Goal: Task Accomplishment & Management: Manage account settings

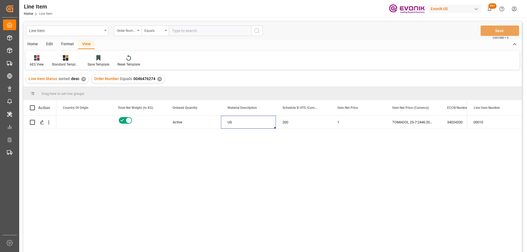
scroll to position [0, 165]
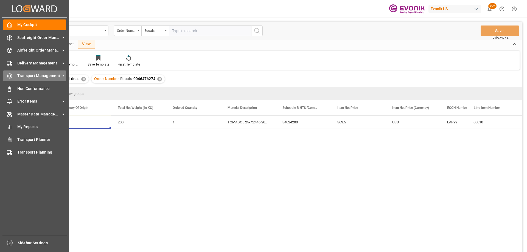
click at [31, 75] on span "Transport Management" at bounding box center [38, 76] width 43 height 6
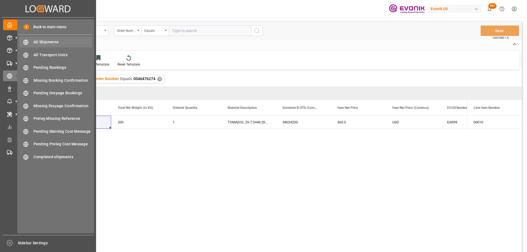
click at [55, 41] on span "All Shipments" at bounding box center [62, 42] width 59 height 6
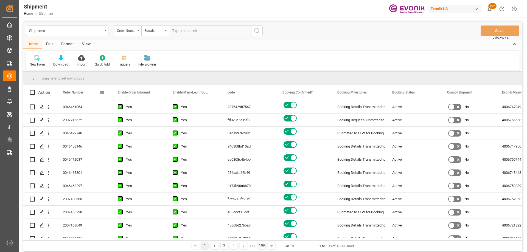
click at [102, 91] on span at bounding box center [102, 92] width 5 height 5
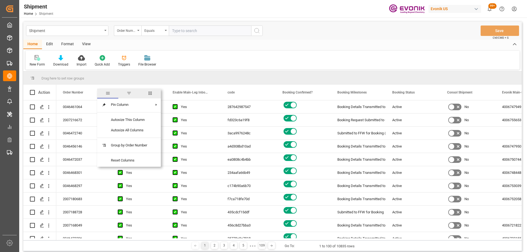
click at [152, 95] on span "columns" at bounding box center [150, 93] width 5 height 5
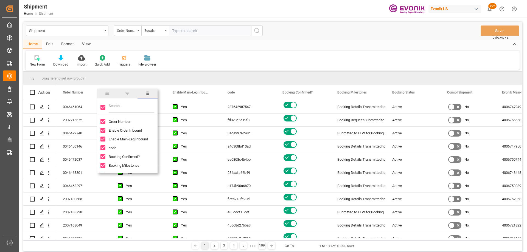
click at [105, 108] on input "Toggle Select All Columns" at bounding box center [102, 107] width 5 height 5
checkbox input "false"
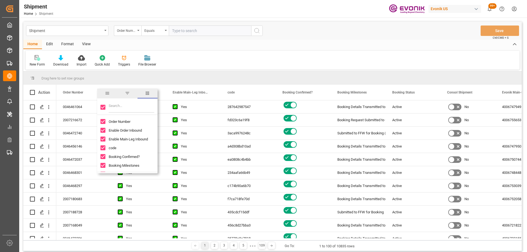
checkbox input "false"
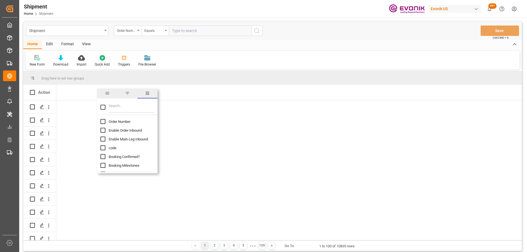
click at [101, 123] on input "Order Number column toggle visibility (hidden)" at bounding box center [102, 121] width 5 height 5
checkbox input "true"
checkbox input "false"
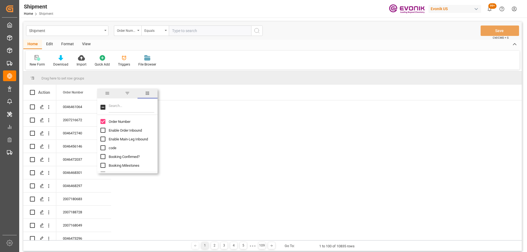
click at [117, 106] on input "Filter Columns Input" at bounding box center [132, 107] width 46 height 11
type input "fre"
click at [102, 120] on input "Freight Forwarder Reference column toggle visibility (hidden)" at bounding box center [102, 121] width 5 height 5
checkbox input "true"
checkbox input "false"
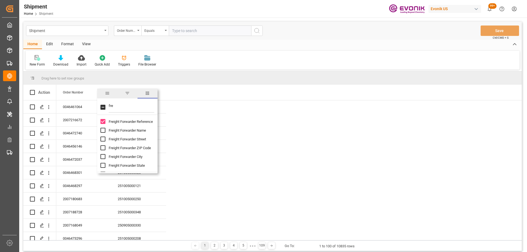
drag, startPoint x: 128, startPoint y: 109, endPoint x: 104, endPoint y: 104, distance: 25.2
click at [104, 104] on div "fre" at bounding box center [127, 107] width 60 height 15
type input "c"
type input "ocea"
click at [102, 139] on input "Ocean Carrier Full Name column toggle visibility (hidden)" at bounding box center [102, 139] width 5 height 5
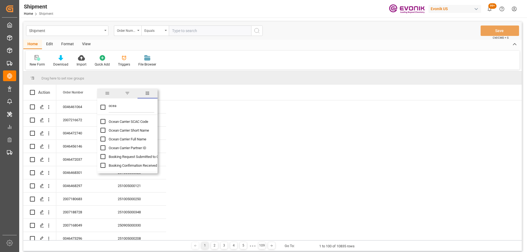
checkbox input "true"
checkbox input "false"
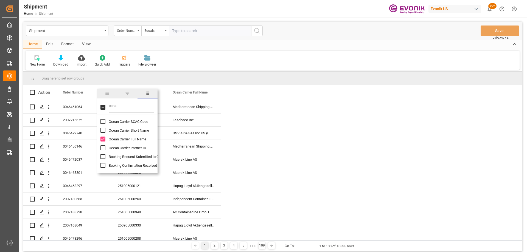
drag, startPoint x: 137, startPoint y: 105, endPoint x: 108, endPoint y: 104, distance: 28.8
click at [108, 104] on div "ocea" at bounding box center [127, 107] width 60 height 15
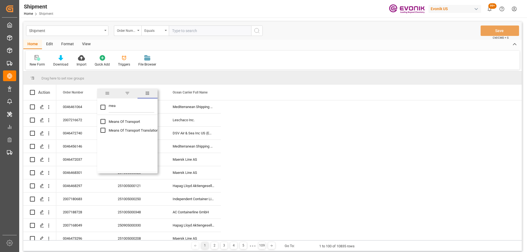
type input "mea"
click at [102, 129] on input "Means Of Transport Translation column toggle visibility (hidden)" at bounding box center [102, 130] width 5 height 5
checkbox input "true"
checkbox input "false"
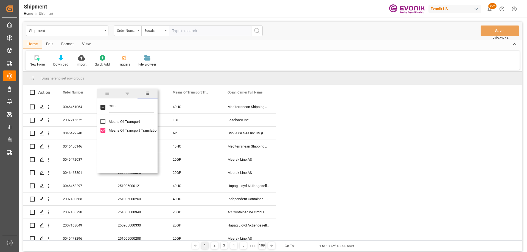
drag, startPoint x: 139, startPoint y: 109, endPoint x: 100, endPoint y: 109, distance: 39.0
click at [100, 109] on div "mea" at bounding box center [127, 107] width 60 height 15
type input "etd"
click at [104, 120] on input "Estimated Time Of Departure (ETD) column toggle visibility (hidden)" at bounding box center [102, 121] width 5 height 5
checkbox input "true"
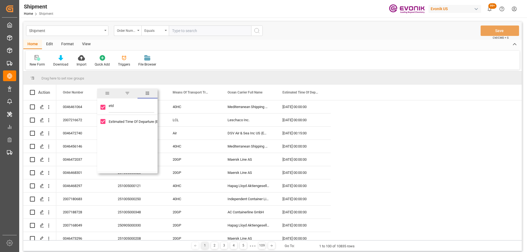
checkbox input "true"
drag, startPoint x: 135, startPoint y: 108, endPoint x: 109, endPoint y: 107, distance: 25.8
click at [109, 107] on input "etd" at bounding box center [132, 107] width 46 height 11
type input "atd"
checkbox input "false"
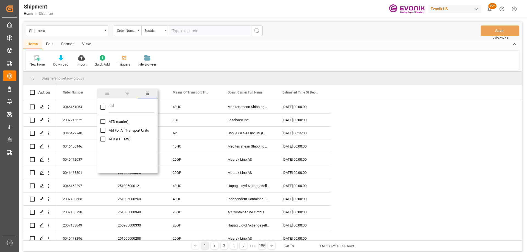
type input "atd"
click at [100, 139] on div "ATD (carrier) Atd For All Transport Units ATD (FF TMS)" at bounding box center [127, 130] width 60 height 26
click at [103, 138] on input "ATD (FF TMS) column toggle visibility (hidden)" at bounding box center [102, 139] width 5 height 5
checkbox input "true"
checkbox input "false"
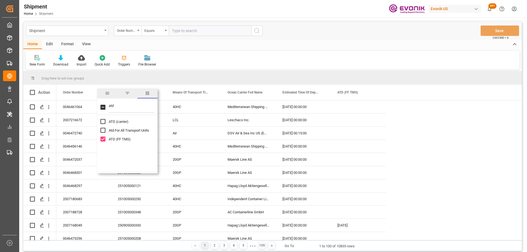
click at [103, 122] on input "ATD (carrier) column toggle visibility (hidden)" at bounding box center [102, 121] width 5 height 5
checkbox input "true"
click at [134, 107] on input "atd" at bounding box center [132, 107] width 46 height 11
click at [180, 77] on div "Drag here to set row groups" at bounding box center [272, 78] width 498 height 13
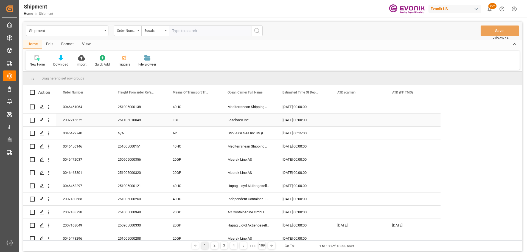
scroll to position [2, 0]
click at [212, 93] on span at bounding box center [211, 92] width 5 height 5
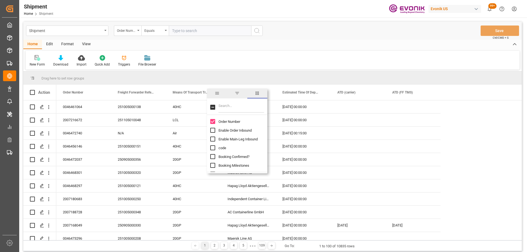
click at [235, 93] on span "filter" at bounding box center [237, 93] width 5 height 5
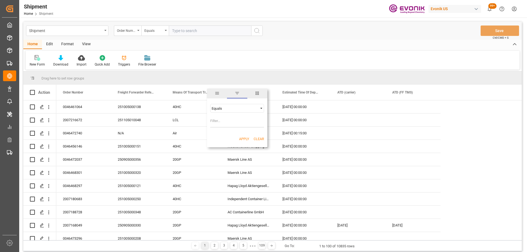
click at [217, 92] on span "general" at bounding box center [216, 93] width 5 height 5
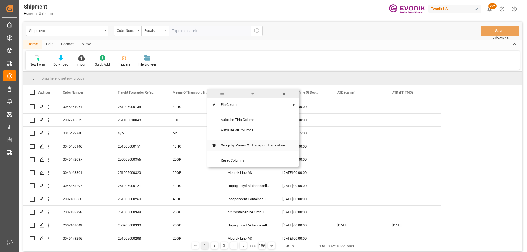
click at [230, 147] on span "Group by Means Of Transport Translation" at bounding box center [252, 145] width 73 height 10
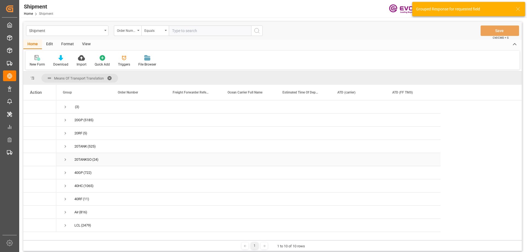
scroll to position [27, 0]
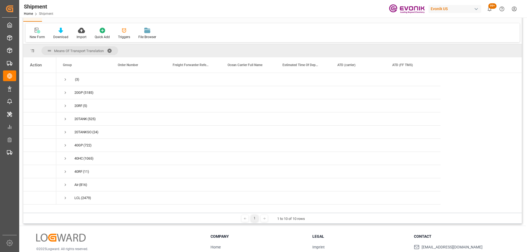
click at [110, 49] on span at bounding box center [111, 50] width 9 height 5
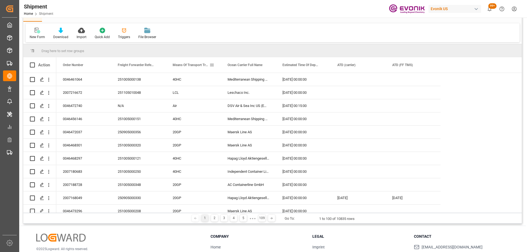
click at [211, 65] on span at bounding box center [211, 65] width 5 height 5
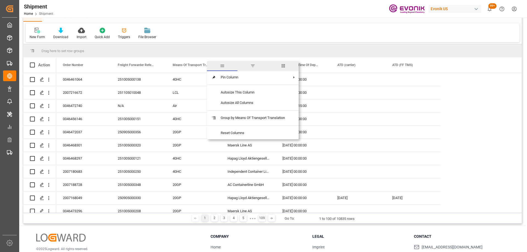
click at [259, 66] on span "filter" at bounding box center [252, 66] width 30 height 10
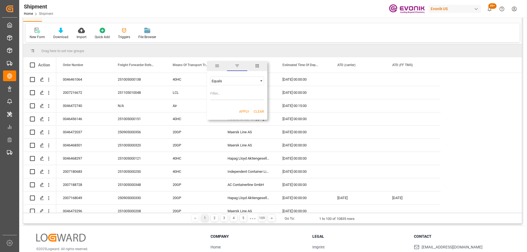
click at [247, 79] on div "Equals" at bounding box center [234, 81] width 46 height 4
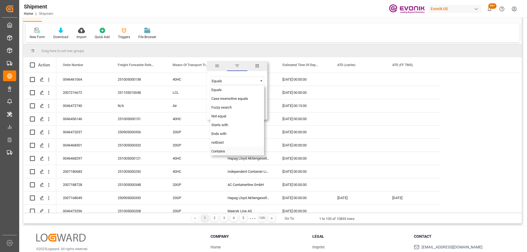
click at [235, 149] on div "Contains" at bounding box center [237, 151] width 54 height 9
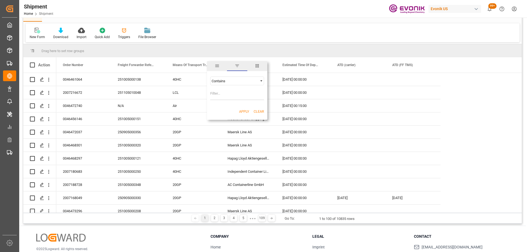
click at [225, 96] on input "Filter Value" at bounding box center [237, 94] width 54 height 11
type input "TANK"
click at [242, 113] on button "Apply" at bounding box center [244, 111] width 10 height 5
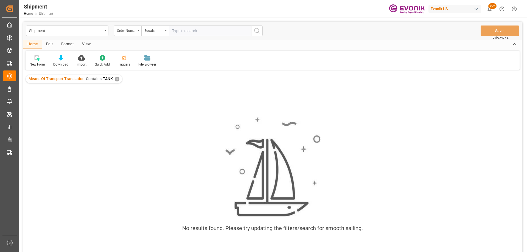
click at [115, 78] on div "✕" at bounding box center [117, 79] width 5 height 5
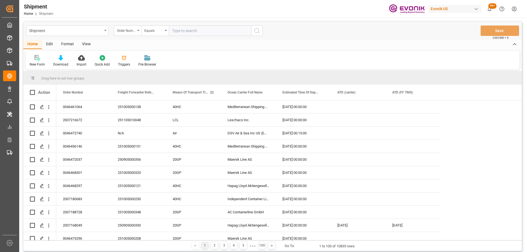
click at [212, 91] on span at bounding box center [211, 92] width 5 height 5
click at [246, 105] on div "Equals" at bounding box center [237, 108] width 54 height 9
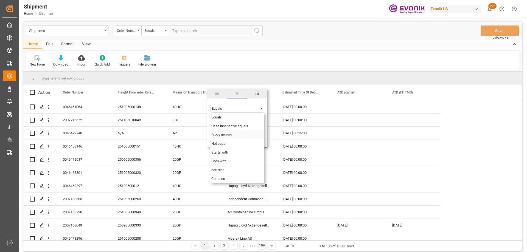
drag, startPoint x: 234, startPoint y: 134, endPoint x: 230, endPoint y: 129, distance: 6.6
click at [234, 134] on div "Fuzzy search" at bounding box center [237, 134] width 54 height 9
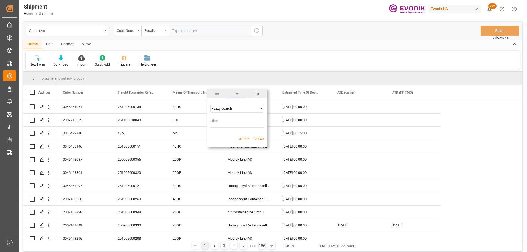
click at [225, 124] on input "Filter Value" at bounding box center [237, 122] width 54 height 11
type input "TANKSO"
click at [243, 138] on button "Apply" at bounding box center [244, 138] width 10 height 5
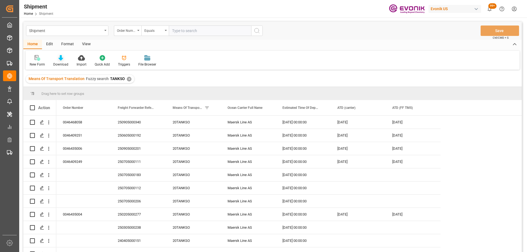
click at [58, 56] on icon at bounding box center [60, 57] width 5 height 5
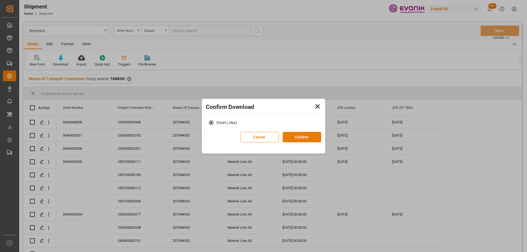
click at [304, 137] on button "Confirm" at bounding box center [302, 137] width 38 height 10
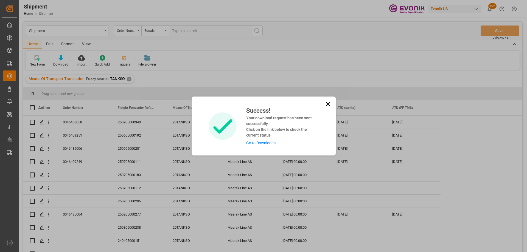
click at [328, 103] on icon at bounding box center [327, 104] width 4 height 4
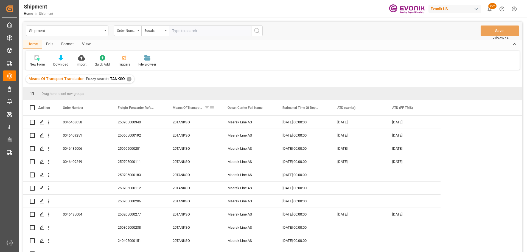
click at [208, 106] on span at bounding box center [206, 107] width 5 height 5
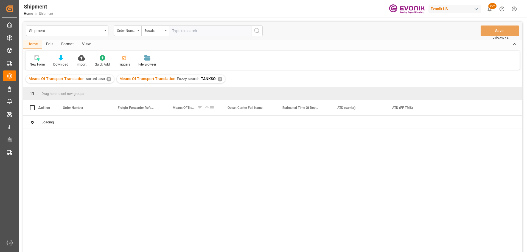
click at [211, 109] on span at bounding box center [211, 107] width 5 height 5
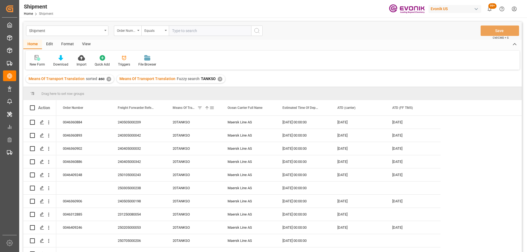
click at [211, 107] on span at bounding box center [211, 107] width 5 height 5
click at [252, 139] on input "TANK" at bounding box center [237, 137] width 54 height 11
type input "TANK"
click at [217, 149] on div "Apply Clear" at bounding box center [237, 154] width 60 height 14
click at [241, 153] on button "Apply" at bounding box center [244, 154] width 10 height 5
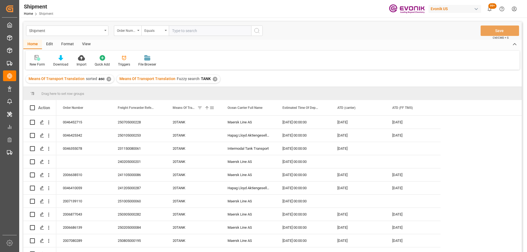
click at [211, 108] on span at bounding box center [211, 107] width 5 height 5
click at [218, 108] on span "general" at bounding box center [216, 108] width 5 height 5
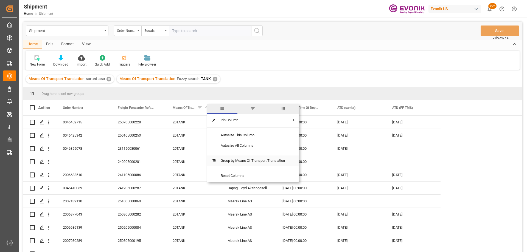
click at [238, 160] on span "Group by Means Of Transport Translation" at bounding box center [252, 161] width 73 height 10
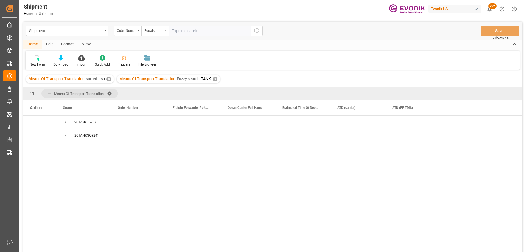
click at [110, 93] on span at bounding box center [111, 93] width 9 height 5
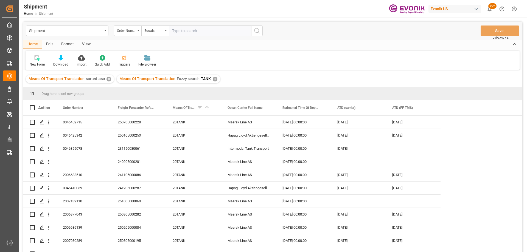
click at [62, 57] on icon at bounding box center [60, 57] width 5 height 5
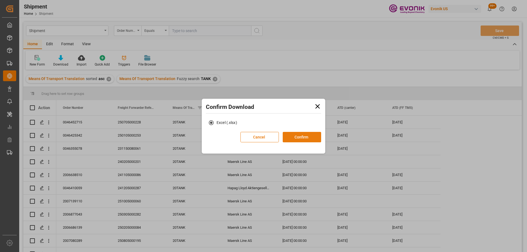
click at [298, 137] on button "Confirm" at bounding box center [302, 137] width 38 height 10
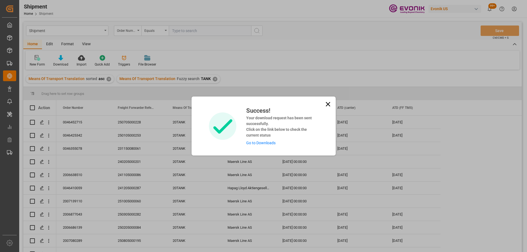
click at [259, 143] on link "Go to Downloads" at bounding box center [260, 143] width 29 height 4
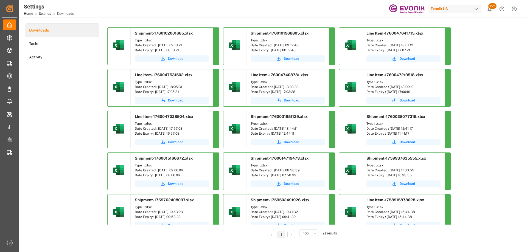
click at [169, 58] on span "Download" at bounding box center [175, 58] width 15 height 5
click at [515, 8] on html "Created by potrace 1.15, written by Peter Selinger 2001-2017 Created by potrace…" at bounding box center [263, 126] width 527 height 252
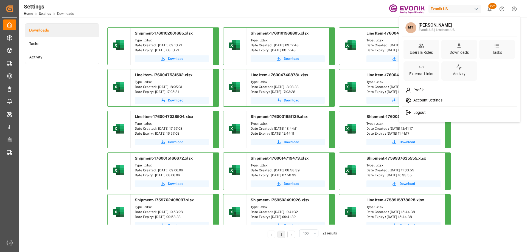
click at [433, 92] on div "Profile" at bounding box center [459, 90] width 112 height 10
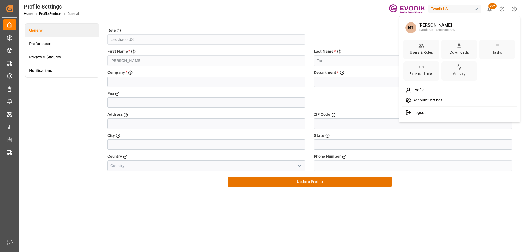
click at [510, 8] on html "Created by potrace 1.15, written by Peter Selinger 2001-2017 Created by potrace…" at bounding box center [263, 126] width 527 height 252
click at [430, 52] on div "Users & Roles" at bounding box center [420, 53] width 25 height 8
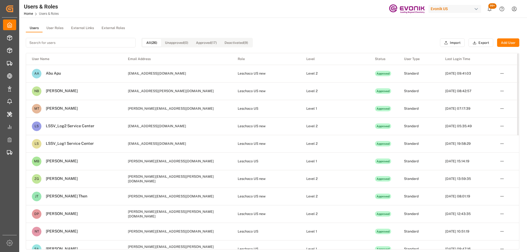
click at [78, 41] on input at bounding box center [81, 43] width 110 height 10
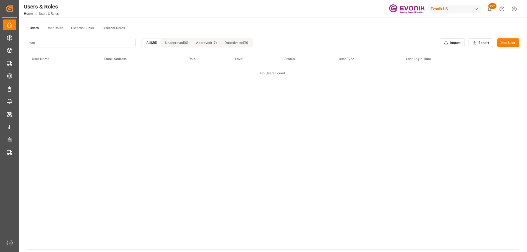
type input "pao"
click at [503, 44] on button "Add User" at bounding box center [508, 42] width 22 height 9
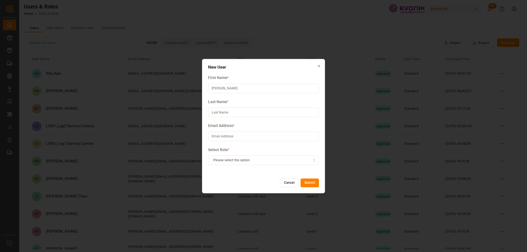
type input "Paola"
click at [236, 111] on input at bounding box center [263, 113] width 111 height 10
click at [237, 113] on input at bounding box center [263, 113] width 111 height 10
click at [234, 114] on input at bounding box center [263, 113] width 111 height 10
type input "Castaneda"
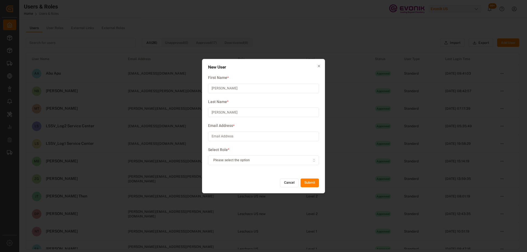
click at [218, 134] on input at bounding box center [263, 137] width 111 height 10
click at [235, 135] on input at bounding box center [263, 137] width 111 height 10
paste input "Paola.Castaneda@leschaco.com"
type input "Paola.Castaneda@leschaco.com"
click at [241, 158] on span "Please select the option" at bounding box center [231, 160] width 36 height 5
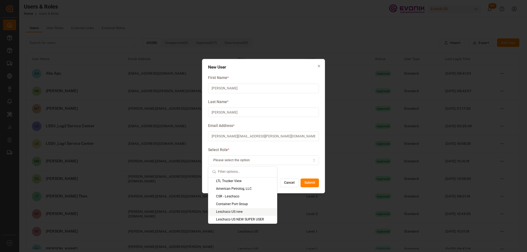
click at [245, 214] on div "Leschaco US new" at bounding box center [242, 212] width 69 height 8
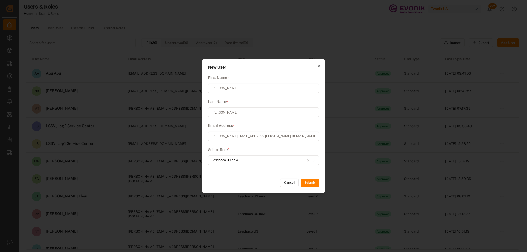
click at [312, 183] on button "Submit" at bounding box center [309, 183] width 18 height 9
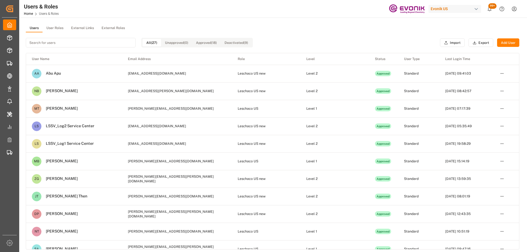
click at [84, 43] on input at bounding box center [81, 43] width 110 height 10
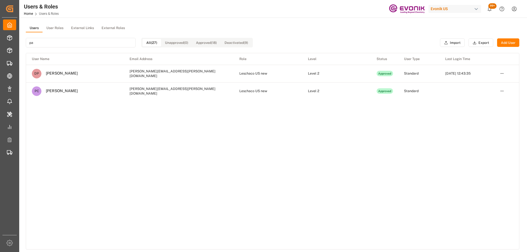
type input "p"
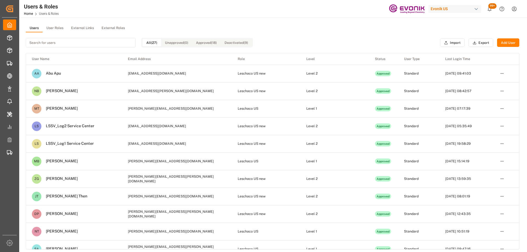
click at [513, 9] on html "Created by potrace 1.15, written by Peter Selinger 2001-2017 Created by potrace…" at bounding box center [263, 126] width 527 height 252
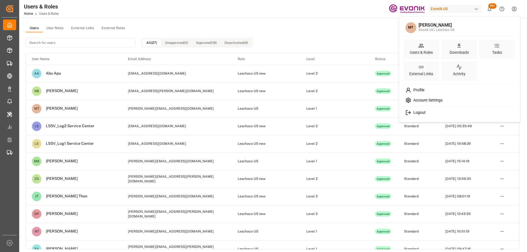
click at [413, 111] on span "Logout" at bounding box center [418, 112] width 15 height 5
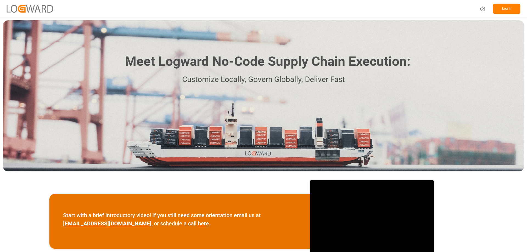
click at [509, 10] on button "Log In" at bounding box center [506, 9] width 27 height 10
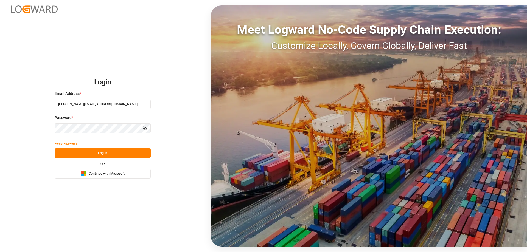
click at [147, 127] on button "Show password" at bounding box center [145, 128] width 12 height 10
click at [119, 155] on button "Log In" at bounding box center [103, 153] width 96 height 10
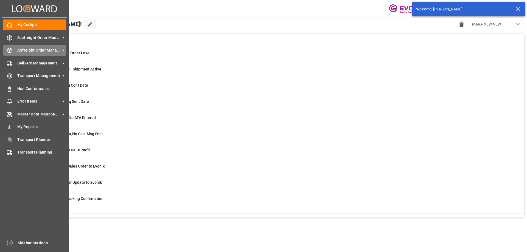
click at [20, 52] on span "Airfreight Order Management" at bounding box center [38, 50] width 43 height 6
click at [8, 50] on icon at bounding box center [9, 50] width 5 height 5
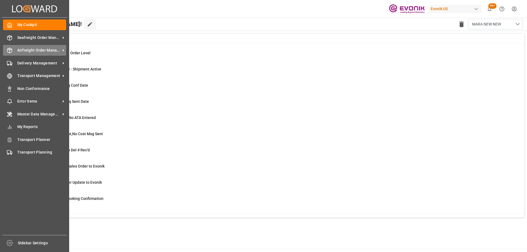
click at [28, 49] on span "Airfreight Order Management" at bounding box center [38, 50] width 43 height 6
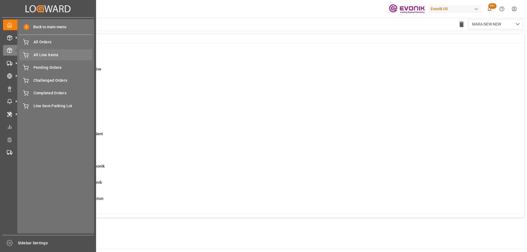
click at [52, 53] on span "All Line Items" at bounding box center [62, 55] width 59 height 6
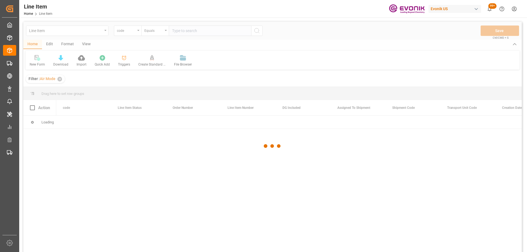
drag, startPoint x: 112, startPoint y: 33, endPoint x: 102, endPoint y: 48, distance: 18.2
click at [102, 48] on div at bounding box center [272, 146] width 498 height 249
click at [132, 30] on div at bounding box center [272, 146] width 498 height 249
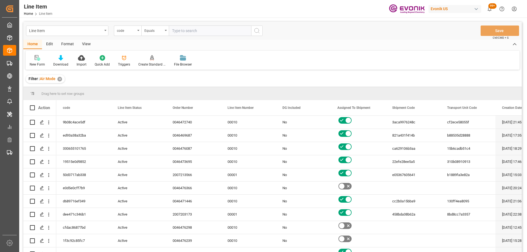
click at [123, 30] on div "code" at bounding box center [126, 30] width 19 height 6
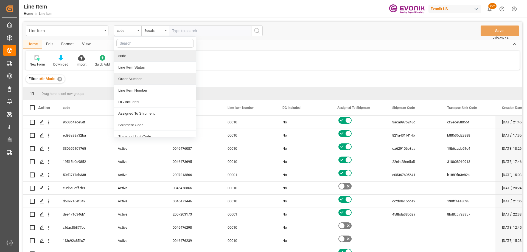
click at [134, 80] on div "Order Number" at bounding box center [155, 79] width 82 height 12
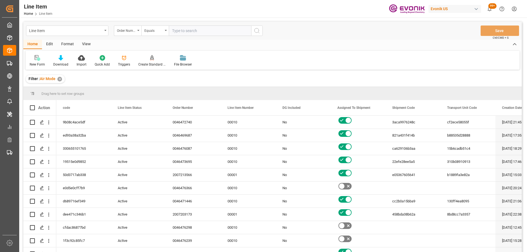
click at [183, 35] on input "text" at bounding box center [210, 31] width 82 height 10
paste input "2007216933"
type input "2007216933"
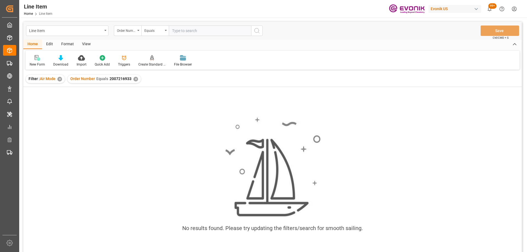
click at [61, 78] on div "✕" at bounding box center [59, 79] width 5 height 5
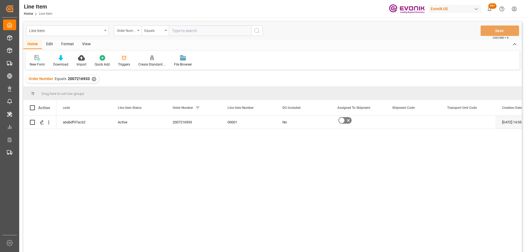
click at [87, 44] on div "View" at bounding box center [86, 44] width 17 height 9
click at [60, 64] on div "Standard Templates" at bounding box center [62, 64] width 27 height 5
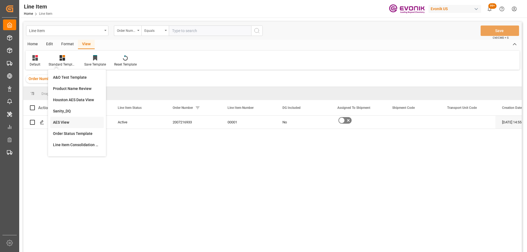
click at [68, 121] on div "AES View" at bounding box center [77, 123] width 48 height 6
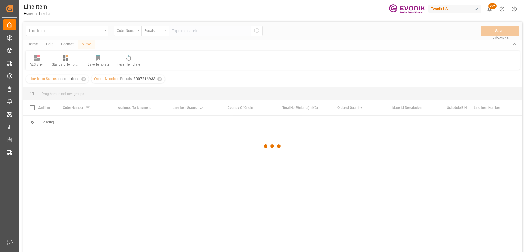
click at [242, 240] on div at bounding box center [272, 146] width 498 height 249
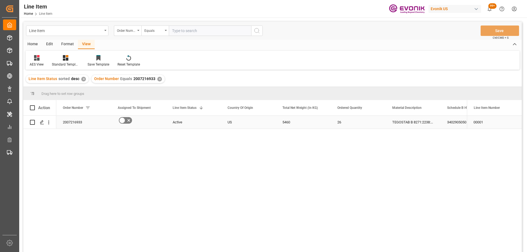
click at [251, 128] on div "US" at bounding box center [248, 122] width 55 height 13
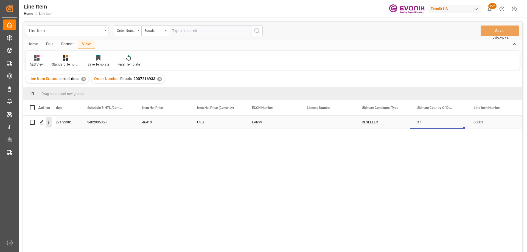
click at [49, 124] on icon "open menu" at bounding box center [48, 123] width 1 height 4
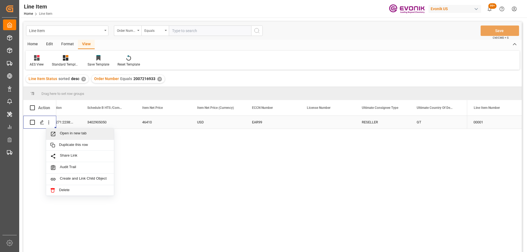
click at [57, 131] on span "Press SPACE to select this row." at bounding box center [55, 134] width 10 height 6
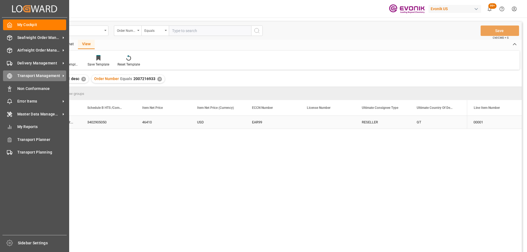
click at [17, 75] on span "Transport Management" at bounding box center [38, 76] width 43 height 6
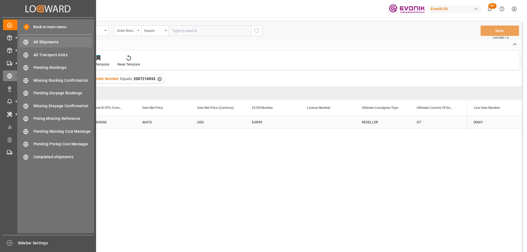
click at [61, 43] on span "All Shipments" at bounding box center [62, 42] width 59 height 6
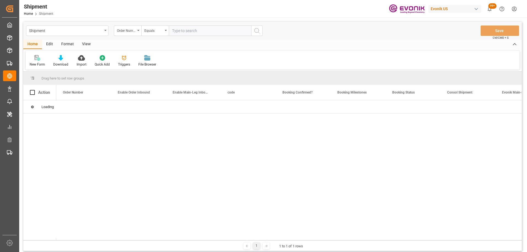
click at [186, 30] on input "text" at bounding box center [210, 31] width 82 height 10
paste input "46441732"
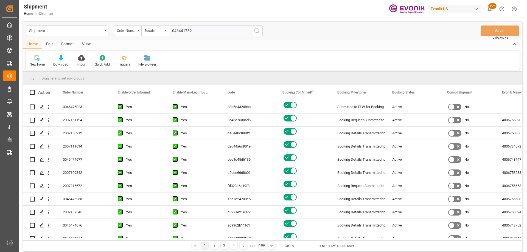
type input "0046441732"
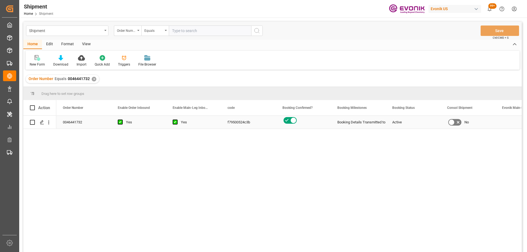
click at [49, 122] on icon "open menu" at bounding box center [49, 123] width 6 height 6
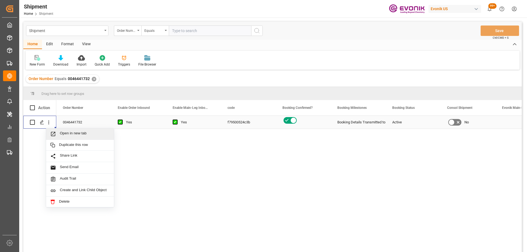
click at [86, 118] on div "0046441732" at bounding box center [83, 122] width 55 height 13
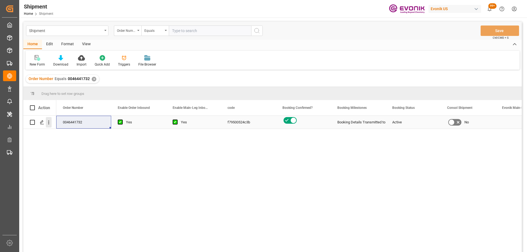
click at [50, 123] on icon "open menu" at bounding box center [49, 123] width 6 height 6
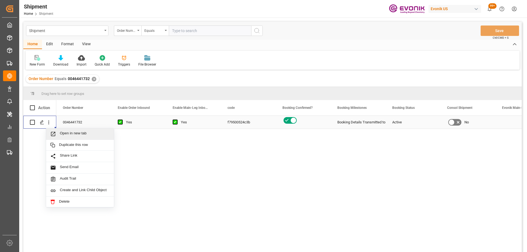
click at [65, 131] on span "Open in new tab" at bounding box center [85, 134] width 50 height 6
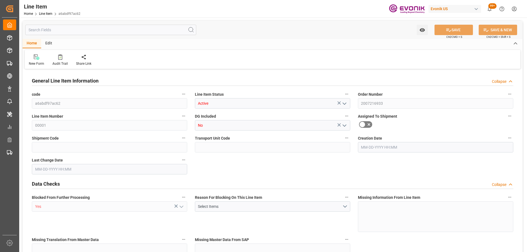
type input "7"
type input "5928"
type input "5460"
type input "8.7991"
type input "26"
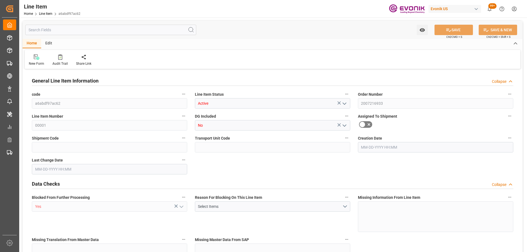
type input "46410"
type input "26"
type input "5928"
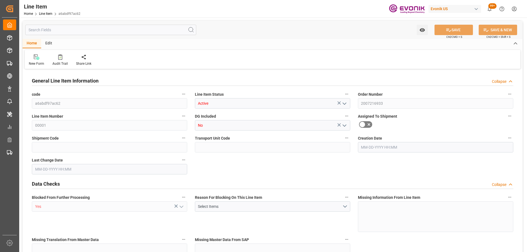
type input "6180"
type input "5460"
type input "8.7991"
type input "8799.128"
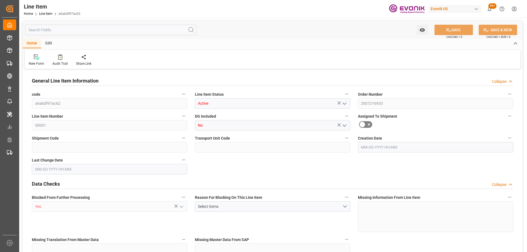
type input "0"
click at [74, 30] on input "text" at bounding box center [110, 30] width 171 height 10
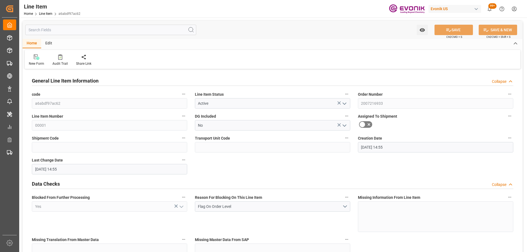
type input "10-07-2025 14:55"
type input "12-06-2025"
type input "10-17-2025"
type input "10-10-2025"
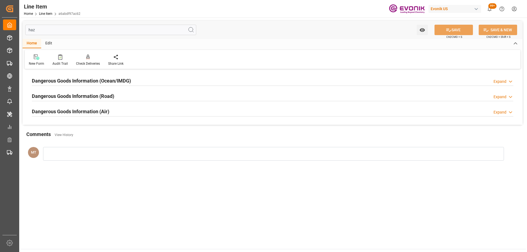
click at [124, 83] on h2 "Dangerous Goods Information (Ocean/IMDG)" at bounding box center [81, 80] width 99 height 7
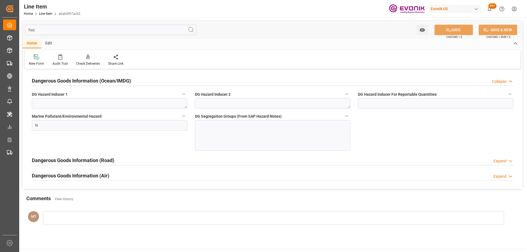
click at [124, 83] on h2 "Dangerous Goods Information (Ocean/IMDG)" at bounding box center [81, 80] width 99 height 7
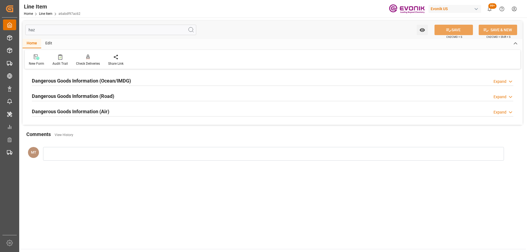
drag, startPoint x: 50, startPoint y: 29, endPoint x: 5, endPoint y: 24, distance: 44.9
click at [5, 24] on div "Created by potrace 1.15, written by Peter Selinger 2001-2017 Created by potrace…" at bounding box center [263, 126] width 527 height 252
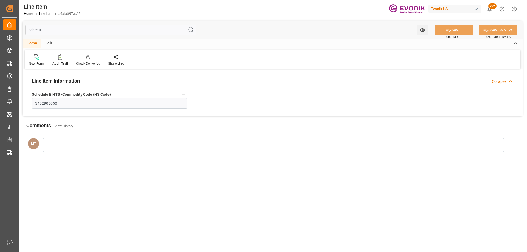
type input "schedu"
drag, startPoint x: 93, startPoint y: 108, endPoint x: 78, endPoint y: 105, distance: 15.2
click at [78, 105] on div "Schedule B HTS /Commodity Code (HS Code) 3402905050" at bounding box center [109, 100] width 163 height 22
drag, startPoint x: 81, startPoint y: 103, endPoint x: -3, endPoint y: 96, distance: 84.0
click at [0, 96] on html "Created by potrace 1.15, written by Peter Selinger 2001-2017 Created by potrace…" at bounding box center [263, 126] width 527 height 252
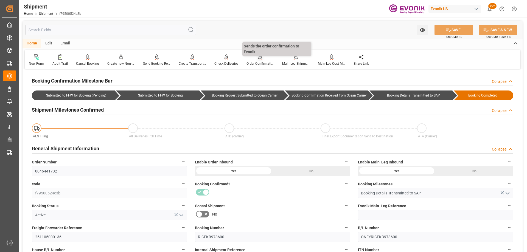
click at [260, 61] on div "Order Confirmation" at bounding box center [260, 60] width 36 height 12
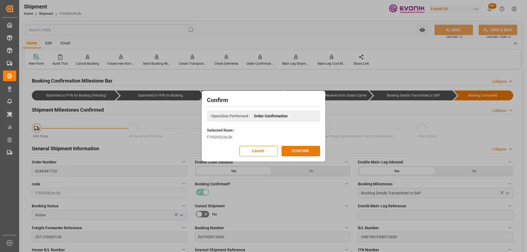
click at [298, 151] on button "CONFIRM" at bounding box center [300, 151] width 38 height 10
